Goal: Check status: Check status

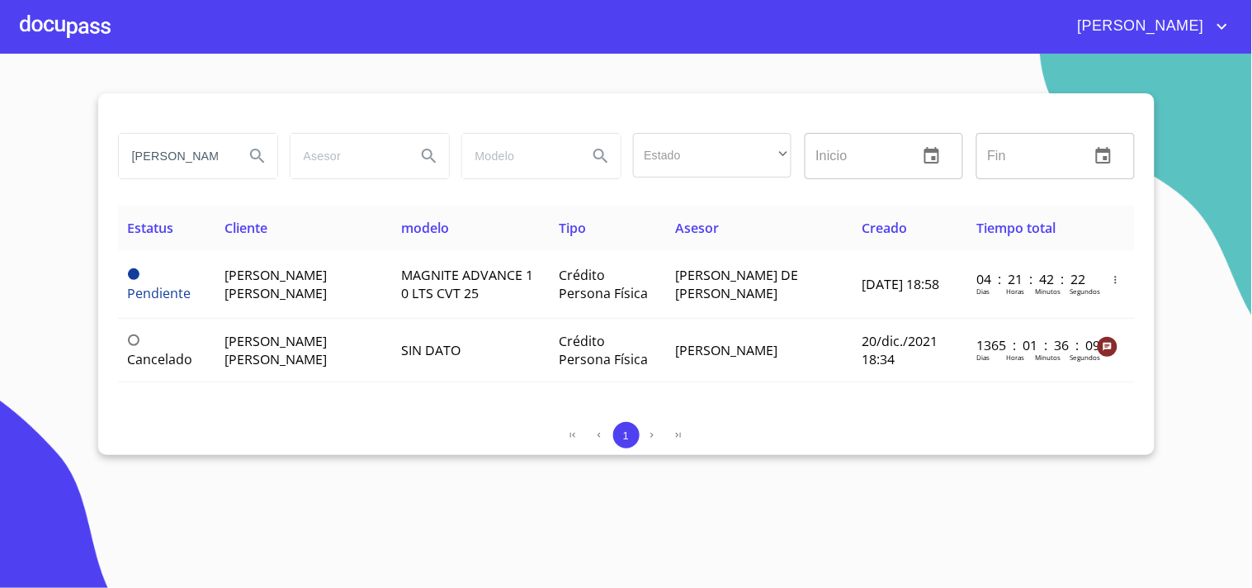
scroll to position [0, 41]
drag, startPoint x: 128, startPoint y: 157, endPoint x: 523, endPoint y: 185, distance: 395.6
click at [523, 185] on div "[PERSON_NAME] Estado ​ ​ Inicio ​ Fin ​" at bounding box center [626, 155] width 1030 height 59
type input "o"
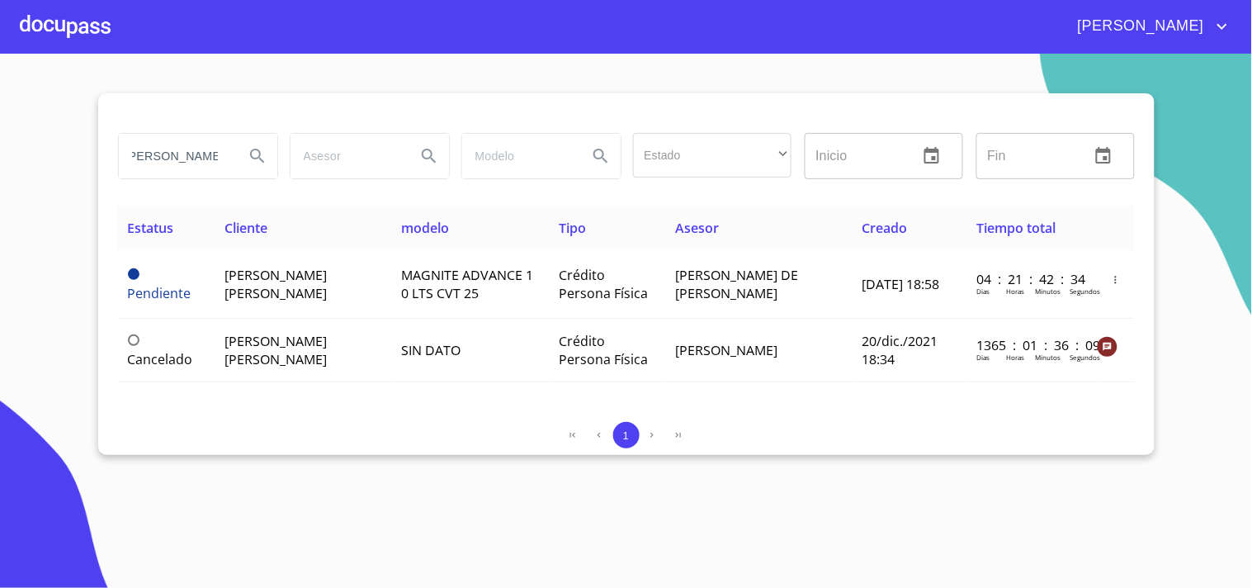
scroll to position [0, 14]
type input "[PERSON_NAME]"
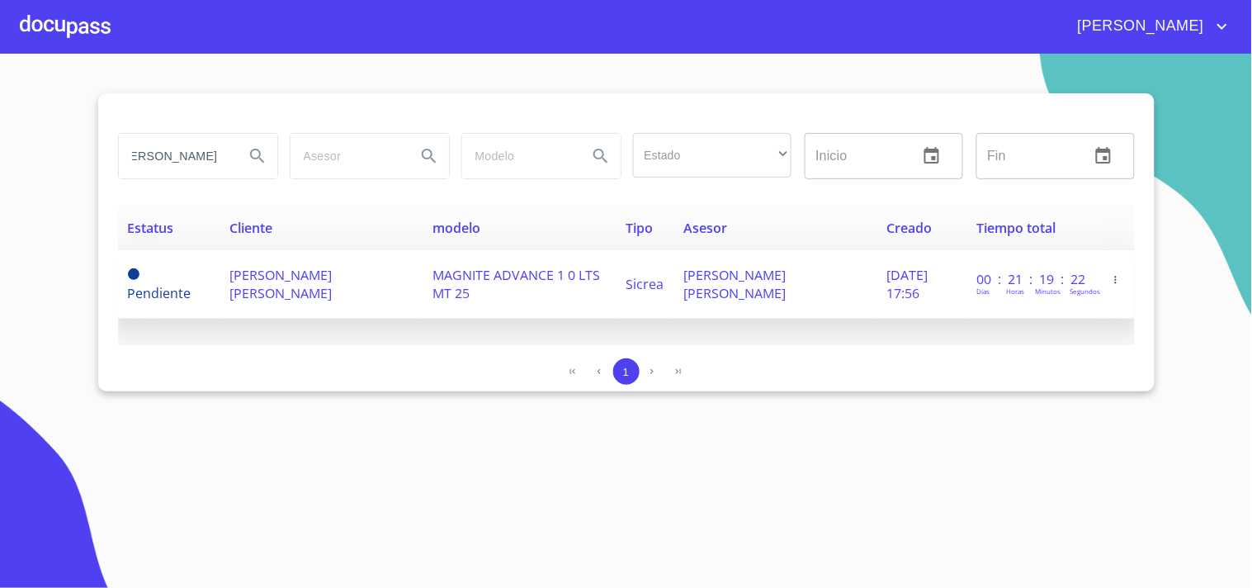
scroll to position [0, 0]
click at [578, 271] on span "MAGNITE ADVANCE 1 0 LTS MT 25" at bounding box center [517, 284] width 168 height 36
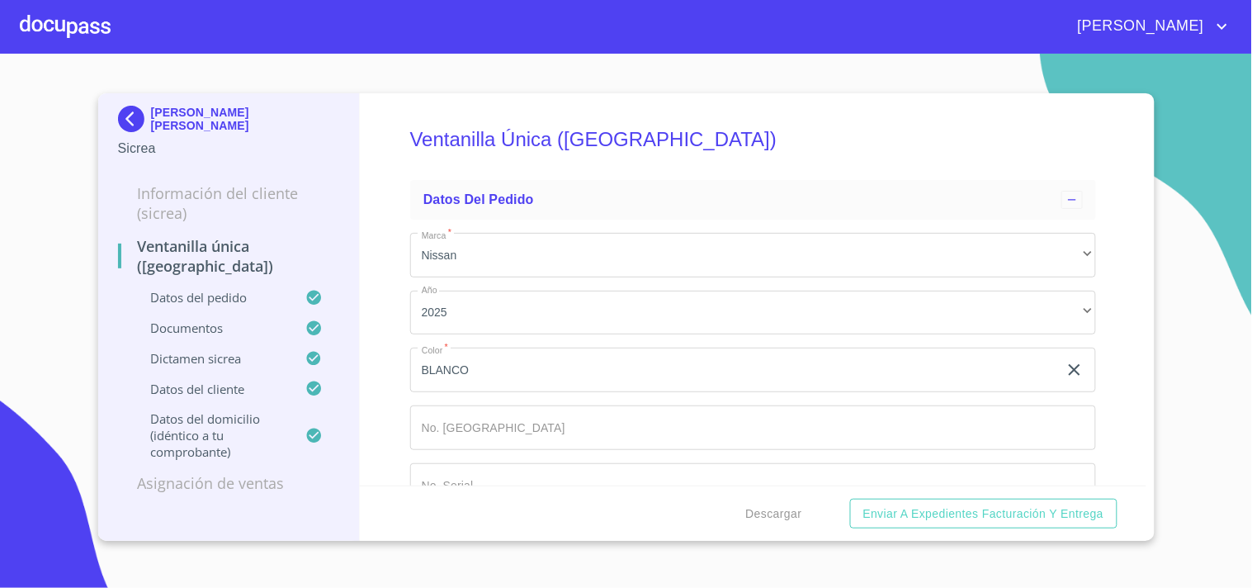
click at [124, 117] on img at bounding box center [134, 119] width 33 height 26
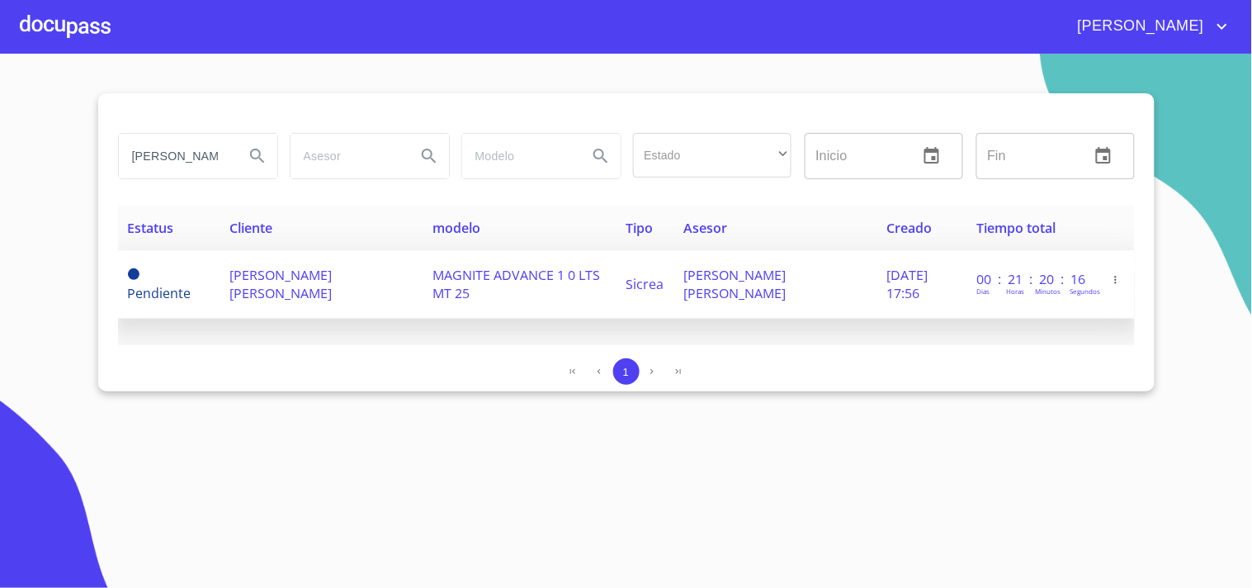
click at [831, 283] on td "[PERSON_NAME] [PERSON_NAME]" at bounding box center [775, 284] width 203 height 69
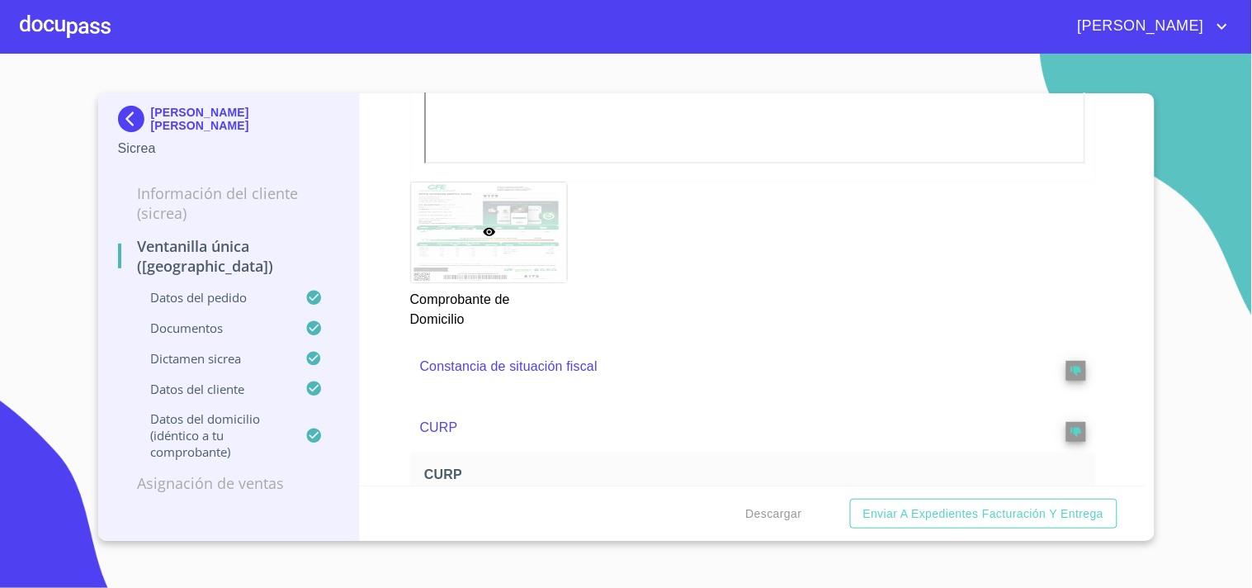
scroll to position [1284, 0]
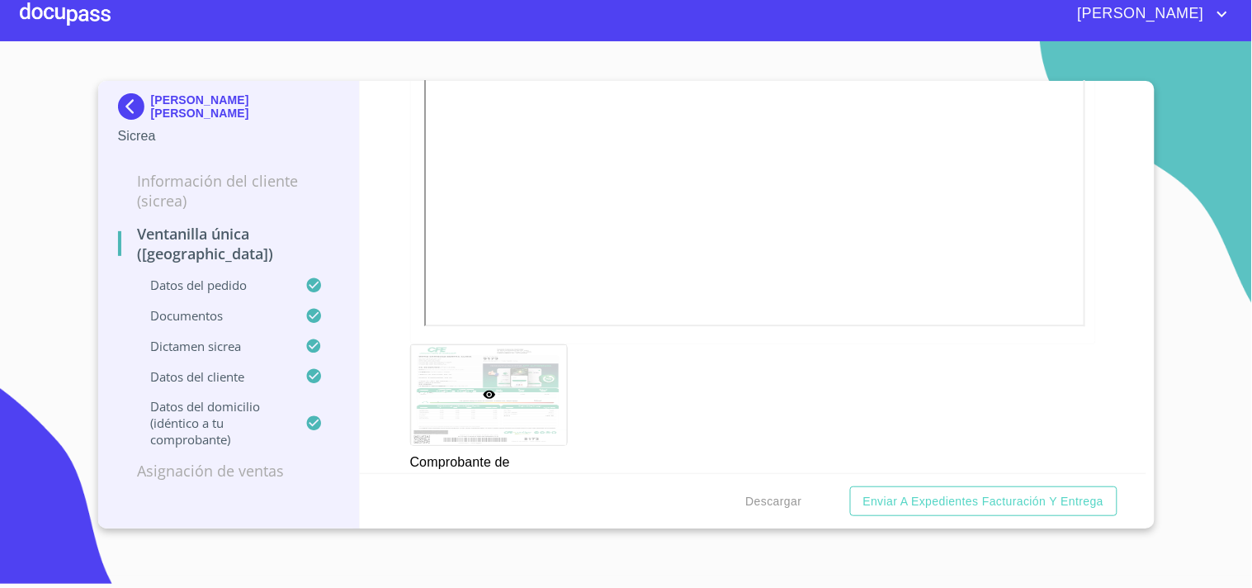
scroll to position [1009, 0]
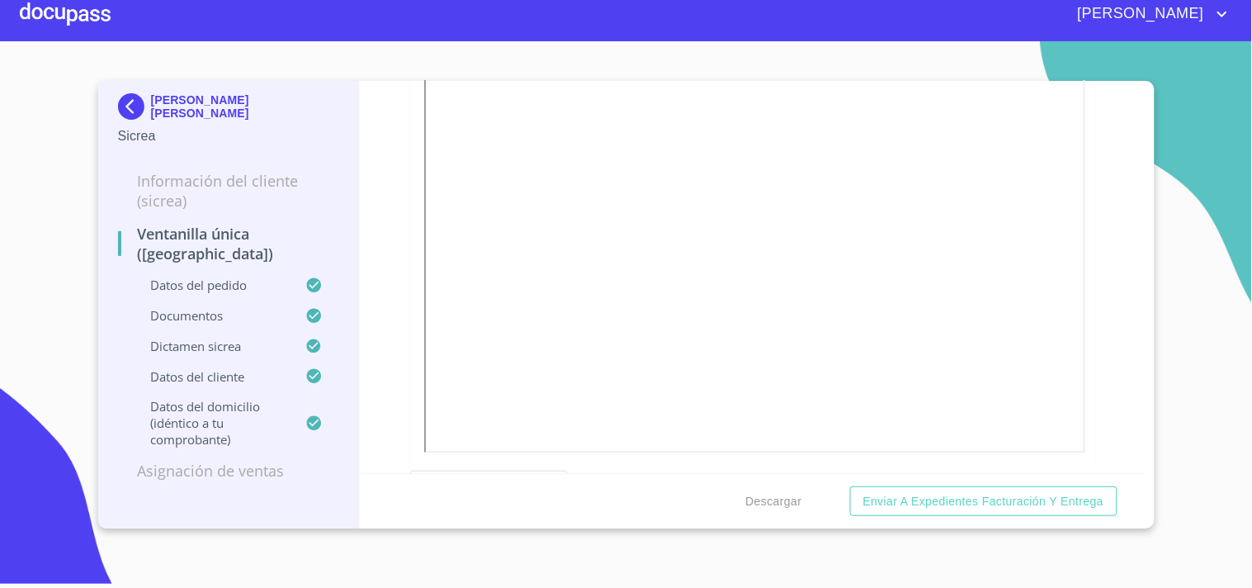
click at [124, 103] on img at bounding box center [134, 106] width 33 height 26
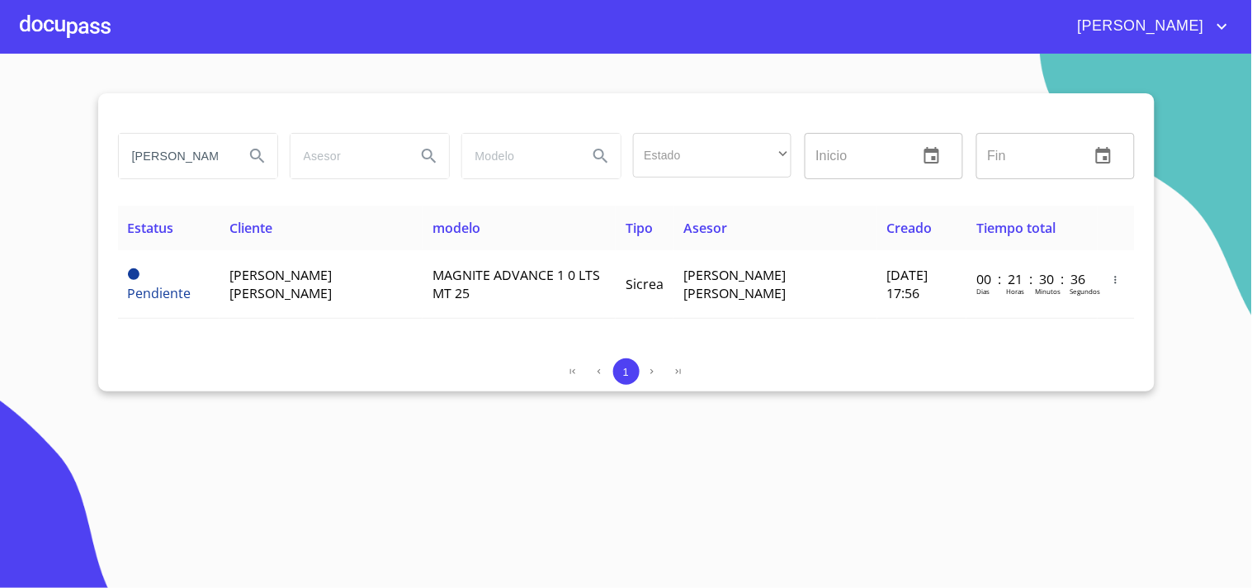
scroll to position [0, 15]
drag, startPoint x: 126, startPoint y: 154, endPoint x: 634, endPoint y: 162, distance: 507.8
click at [634, 162] on div "[PERSON_NAME] Estado ​ ​ Inicio ​ Fin ​" at bounding box center [626, 155] width 1030 height 59
type input "[PERSON_NAME]"
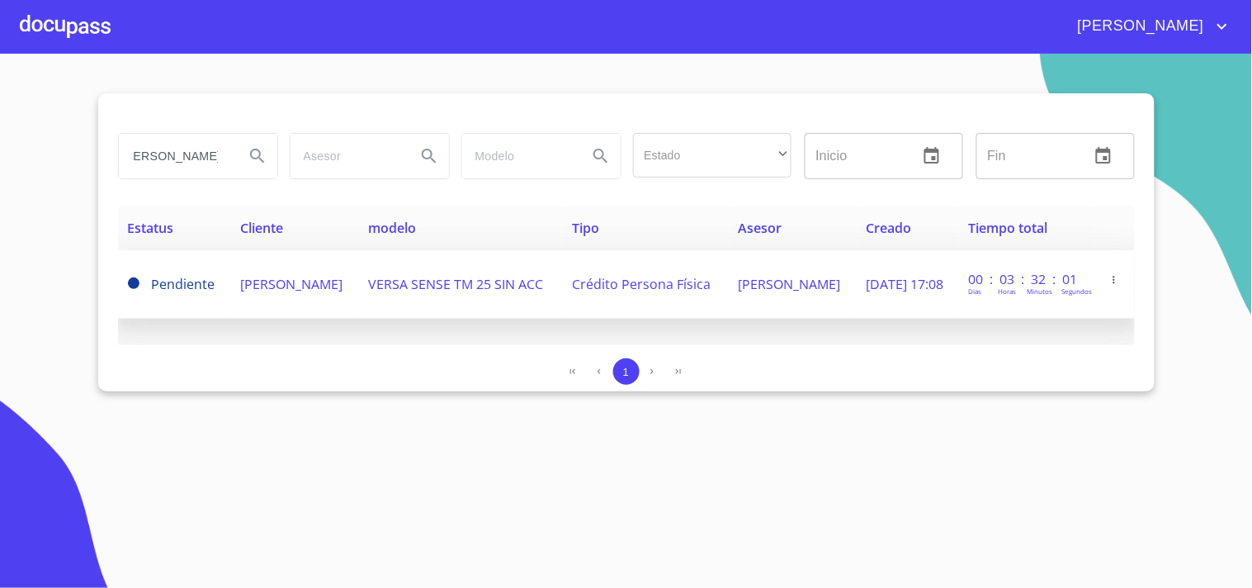
scroll to position [0, 0]
click at [343, 291] on td "[PERSON_NAME]" at bounding box center [294, 284] width 128 height 69
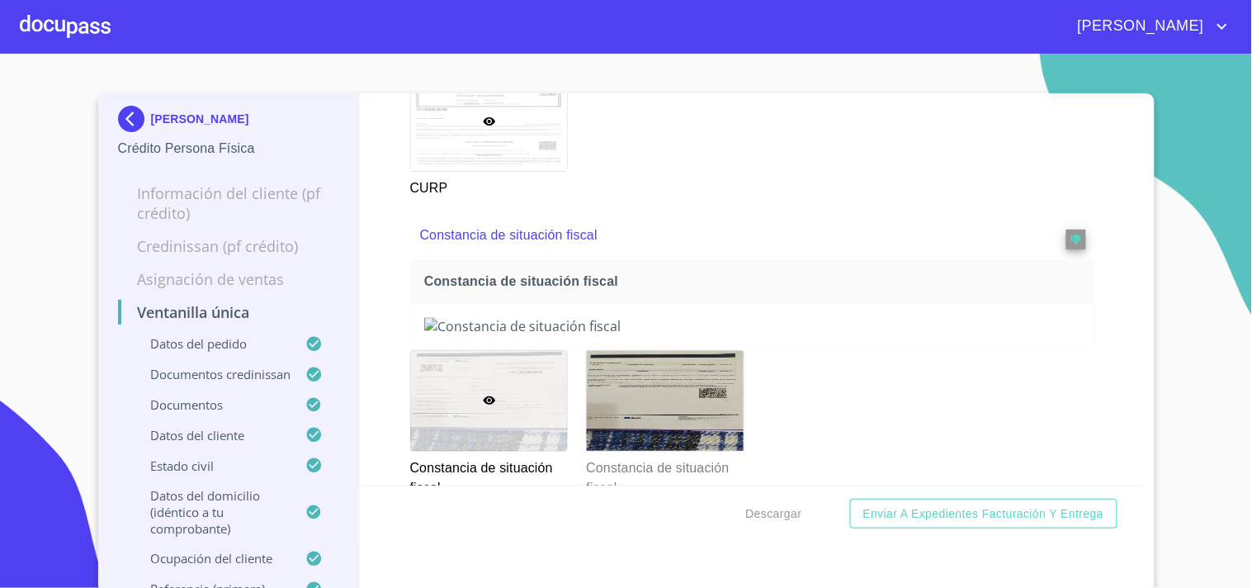
scroll to position [5871, 0]
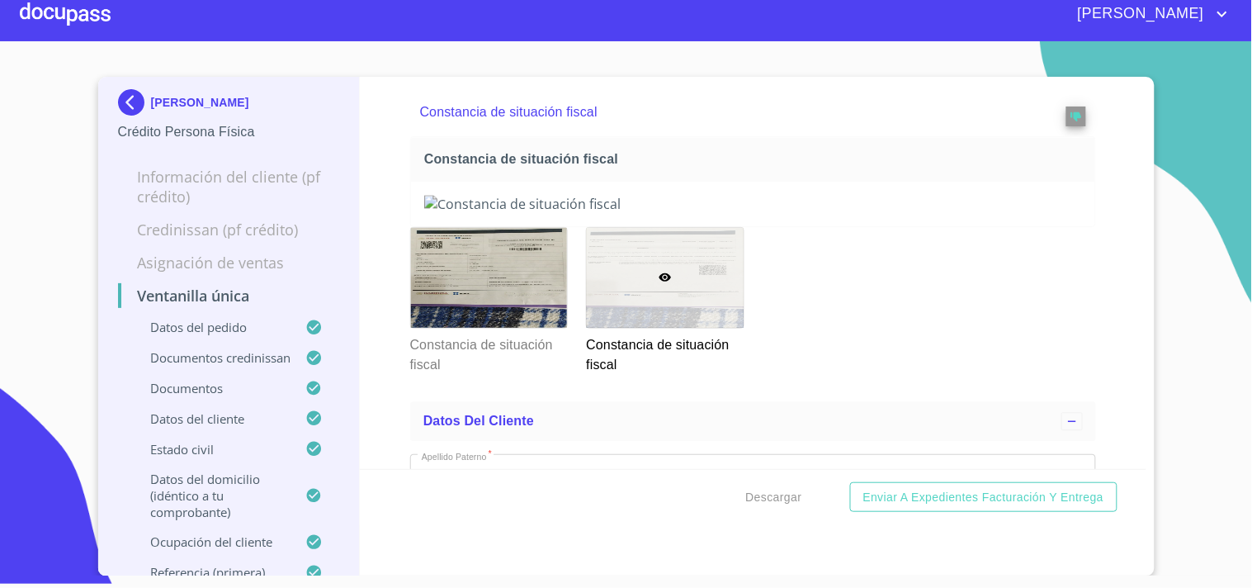
click at [628, 213] on img at bounding box center [753, 204] width 658 height 18
